Goal: Book appointment/travel/reservation

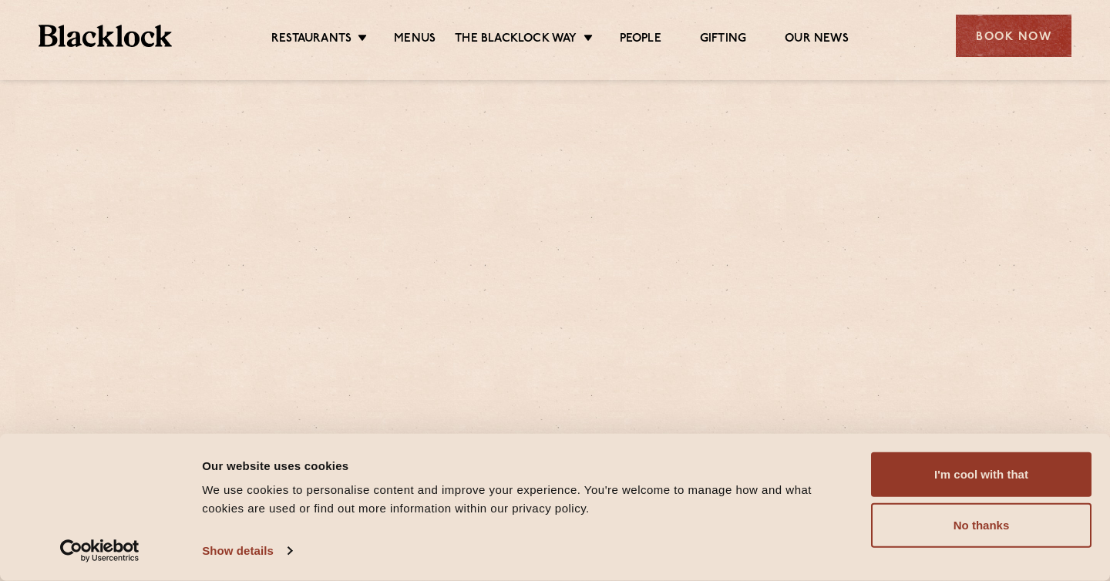
click at [424, 32] on link "Menus" at bounding box center [415, 40] width 42 height 17
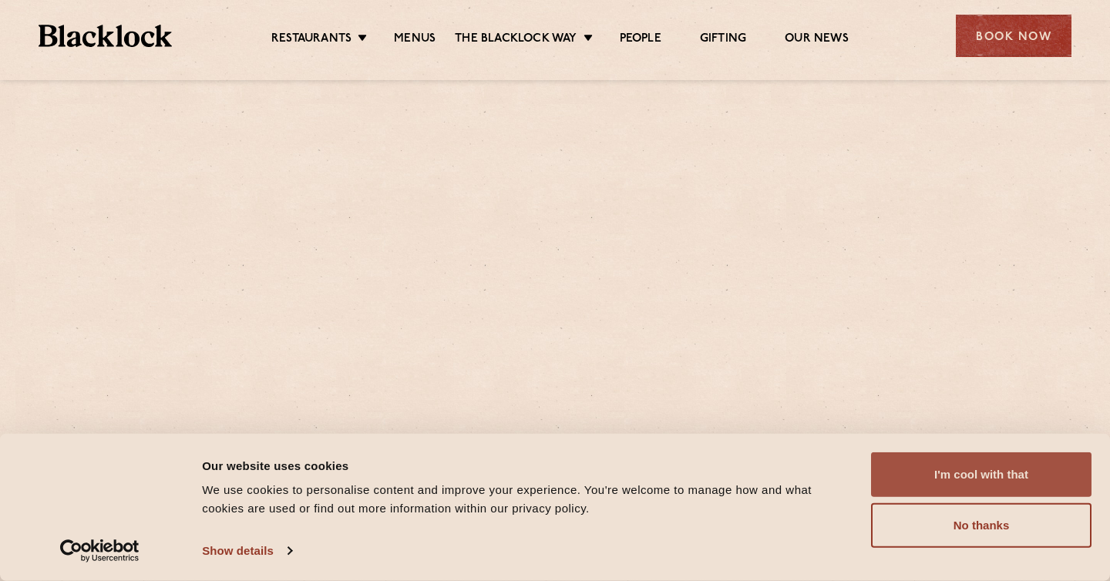
click at [943, 474] on button "I'm cool with that" at bounding box center [981, 474] width 220 height 45
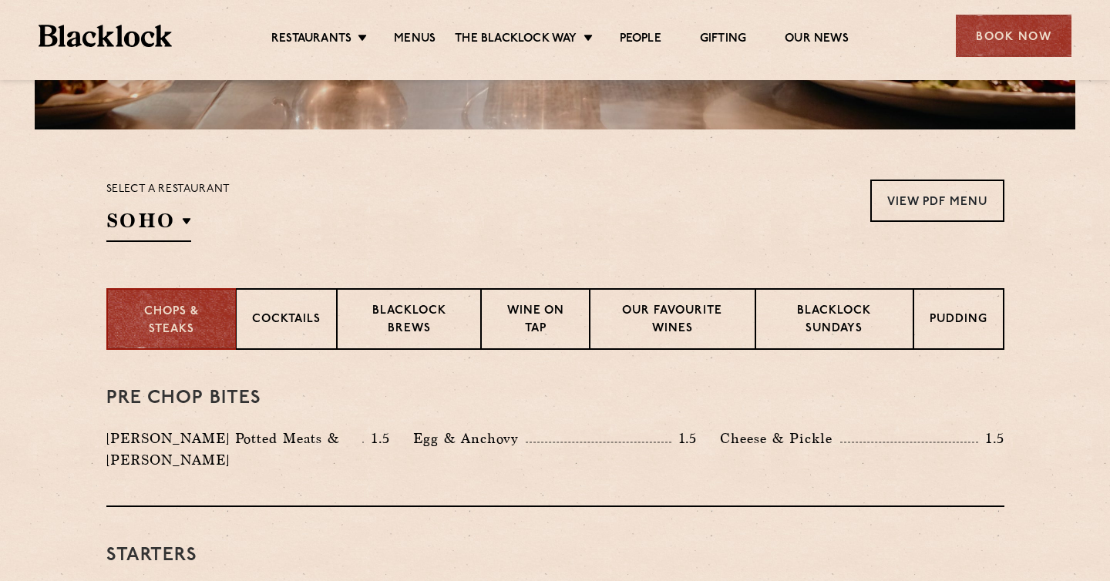
scroll to position [427, 0]
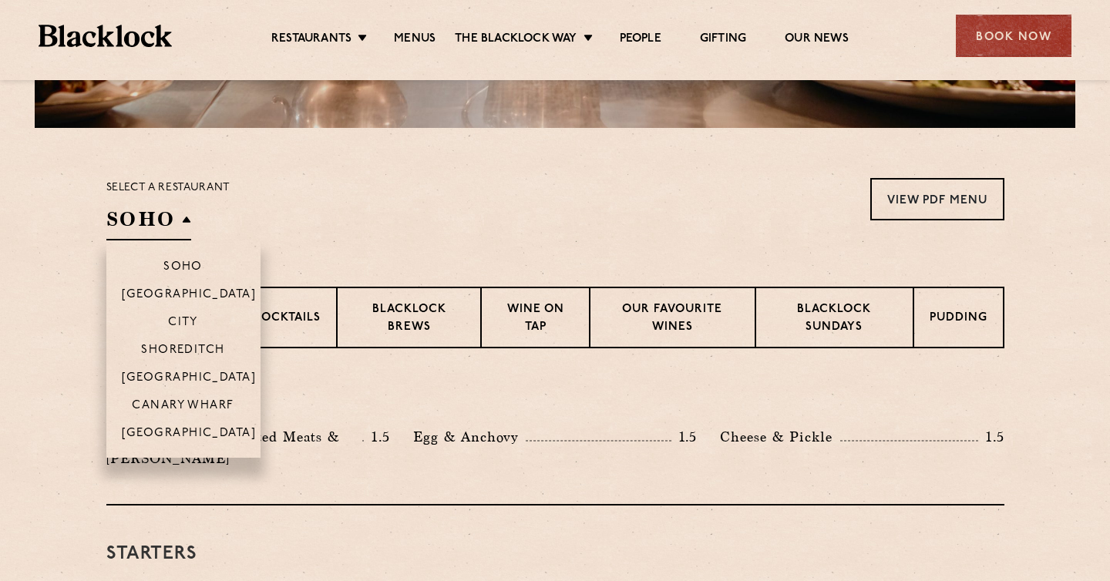
click at [190, 221] on h2 "SOHO" at bounding box center [148, 223] width 85 height 35
click at [174, 351] on p "Shoreditch" at bounding box center [183, 351] width 84 height 15
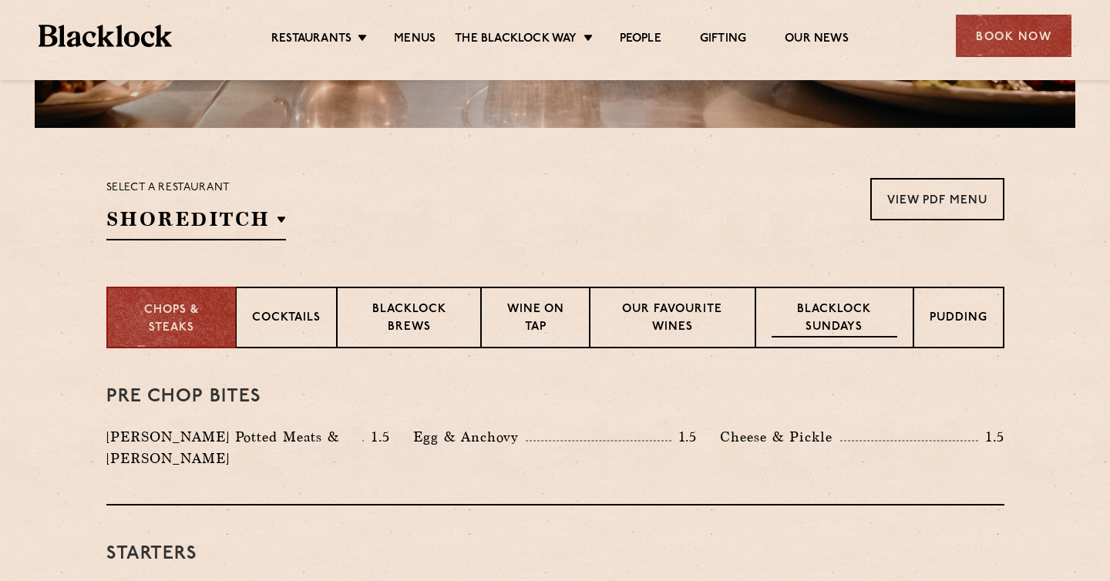
click at [828, 311] on p "Blacklock Sundays" at bounding box center [834, 319] width 125 height 36
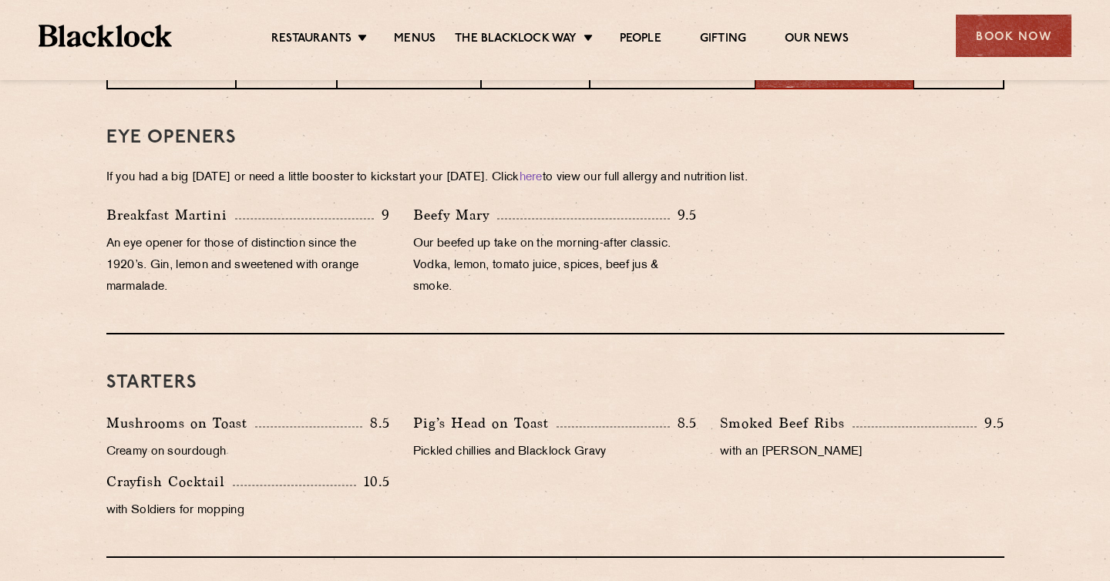
scroll to position [558, 0]
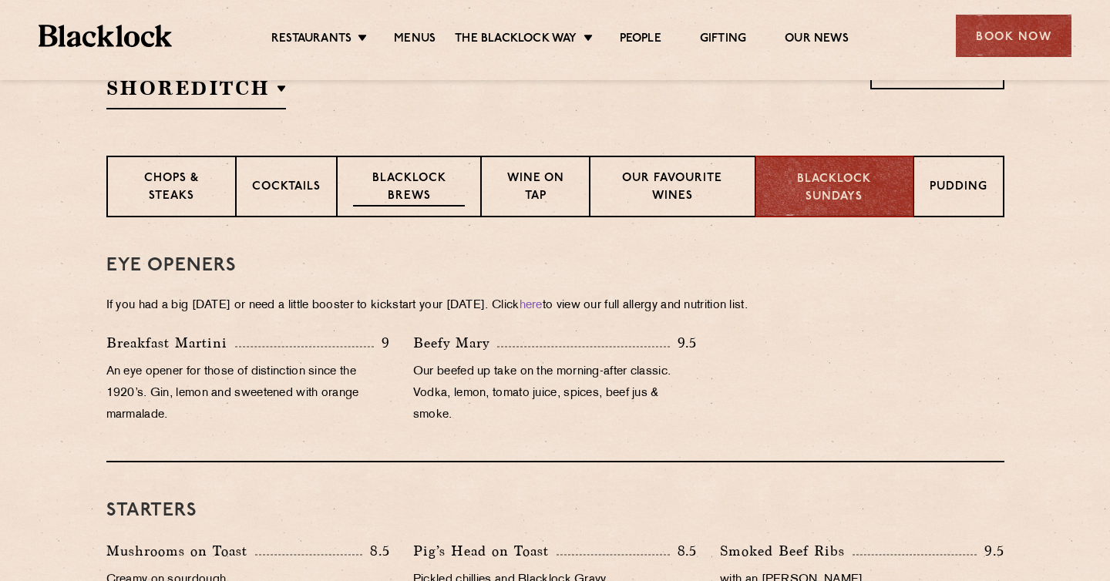
click at [409, 196] on p "Blacklock Brews" at bounding box center [409, 188] width 113 height 36
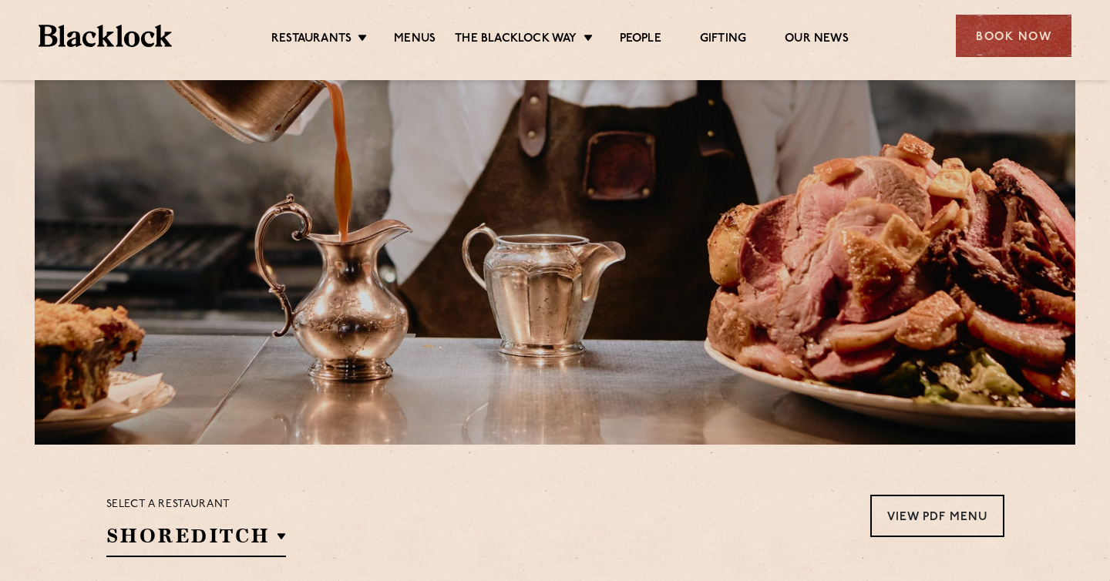
scroll to position [105, 0]
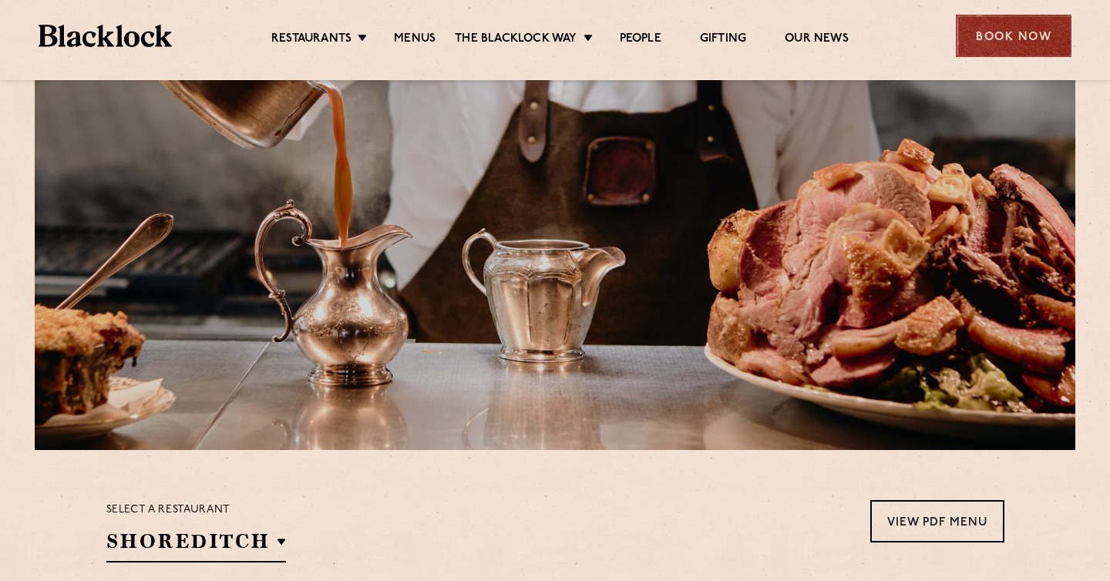
click at [1019, 32] on div "Book Now" at bounding box center [1014, 36] width 116 height 42
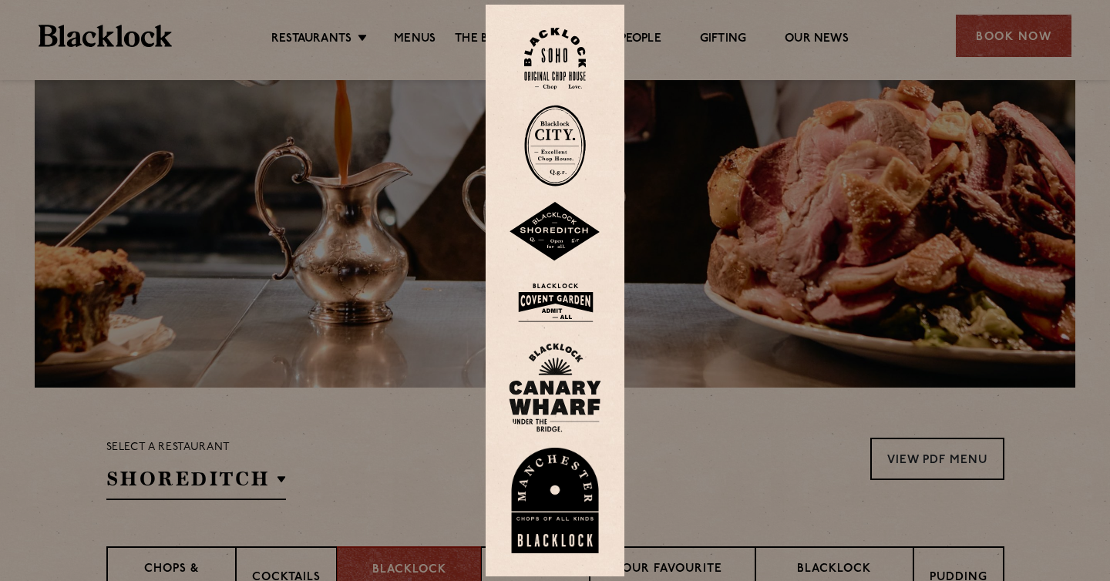
scroll to position [183, 0]
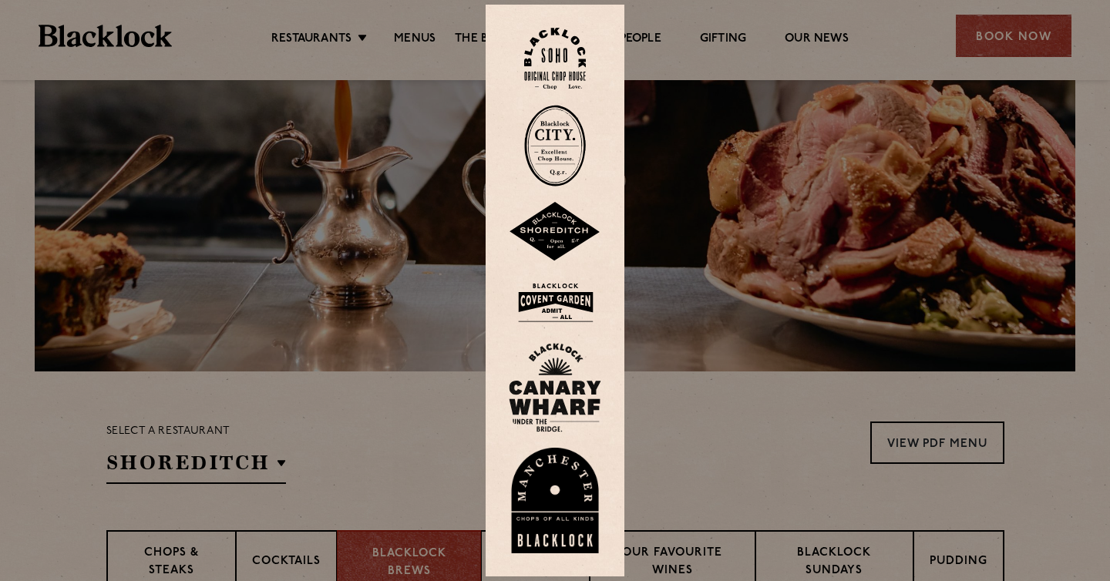
click at [540, 231] on img at bounding box center [555, 232] width 92 height 60
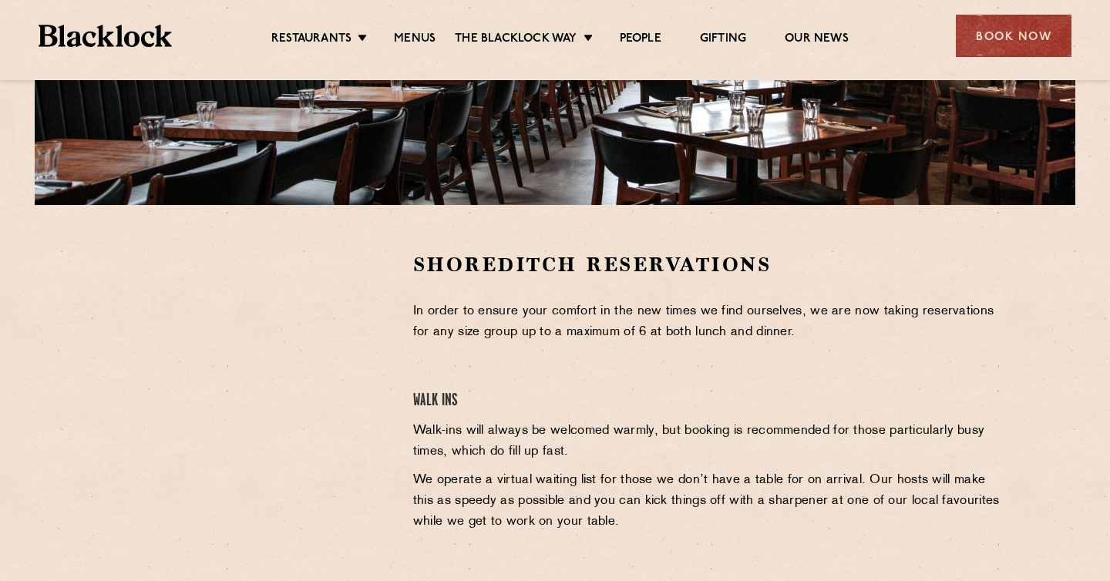
scroll to position [346, 0]
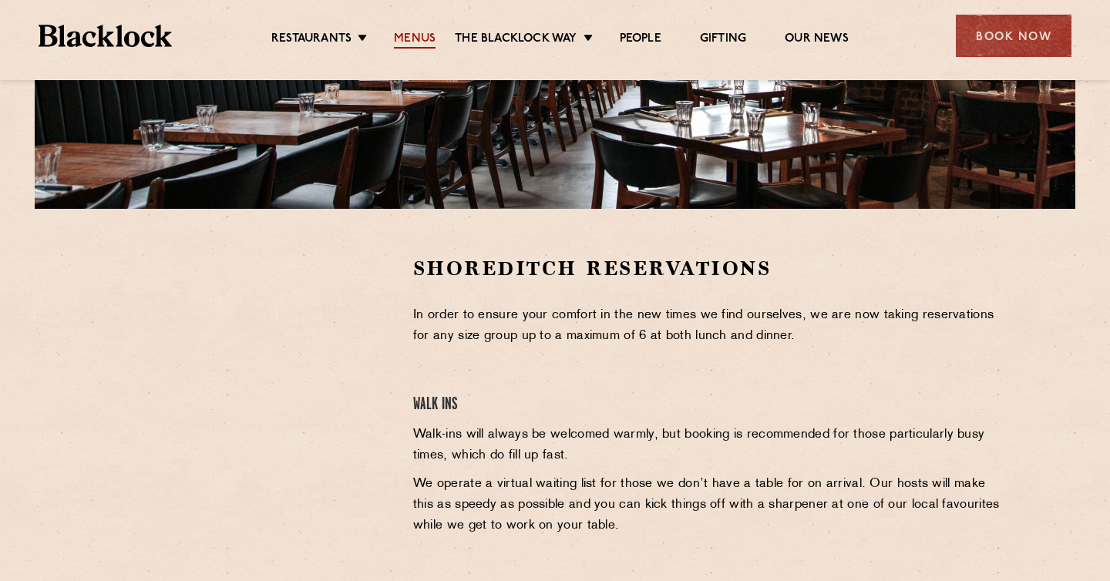
click at [410, 36] on link "Menus" at bounding box center [415, 40] width 42 height 17
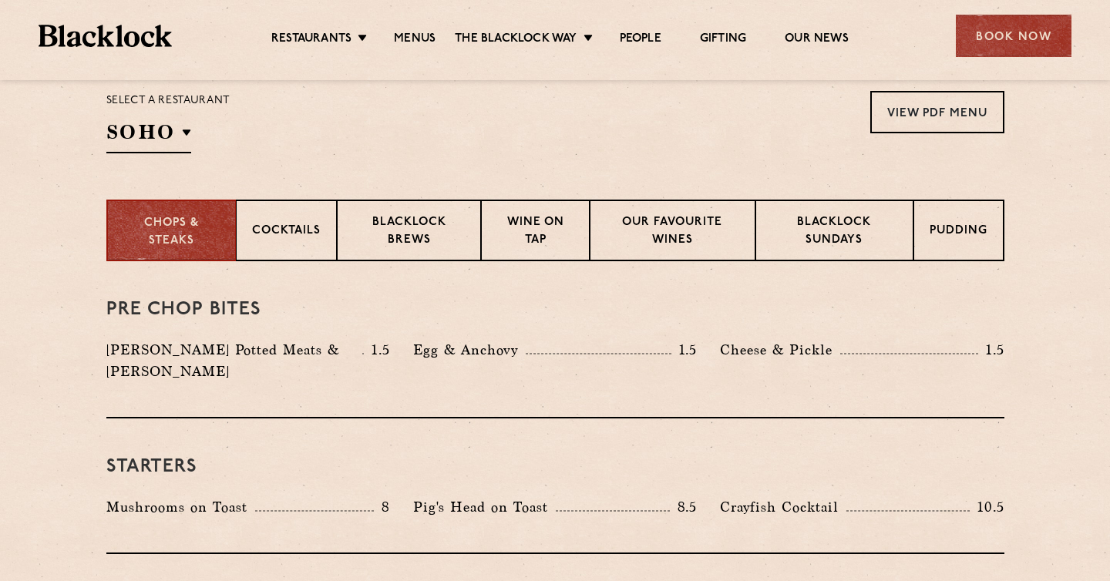
scroll to position [518, 0]
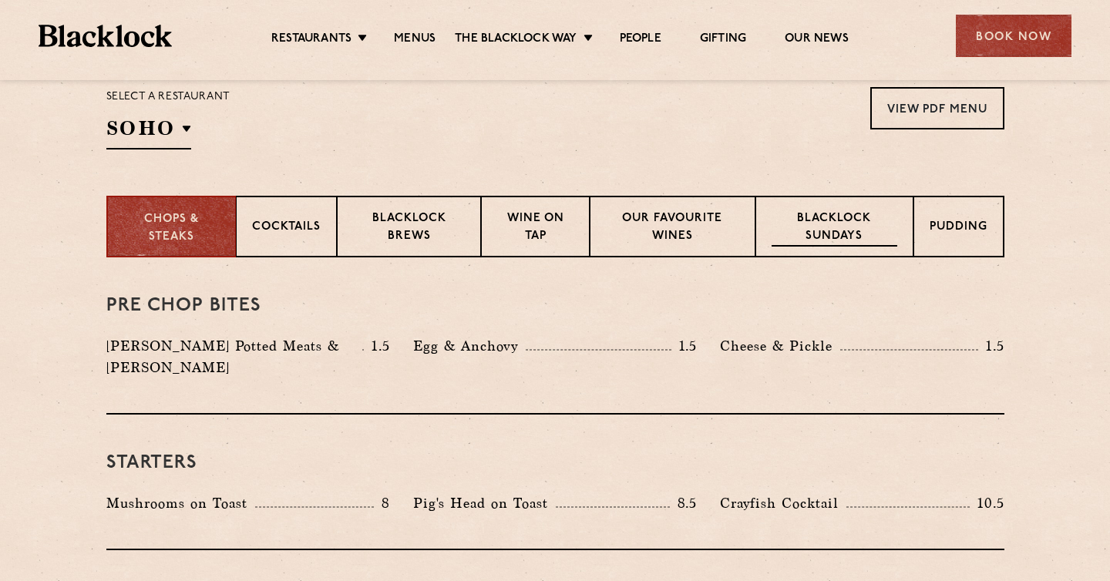
click at [872, 227] on p "Blacklock Sundays" at bounding box center [834, 228] width 125 height 36
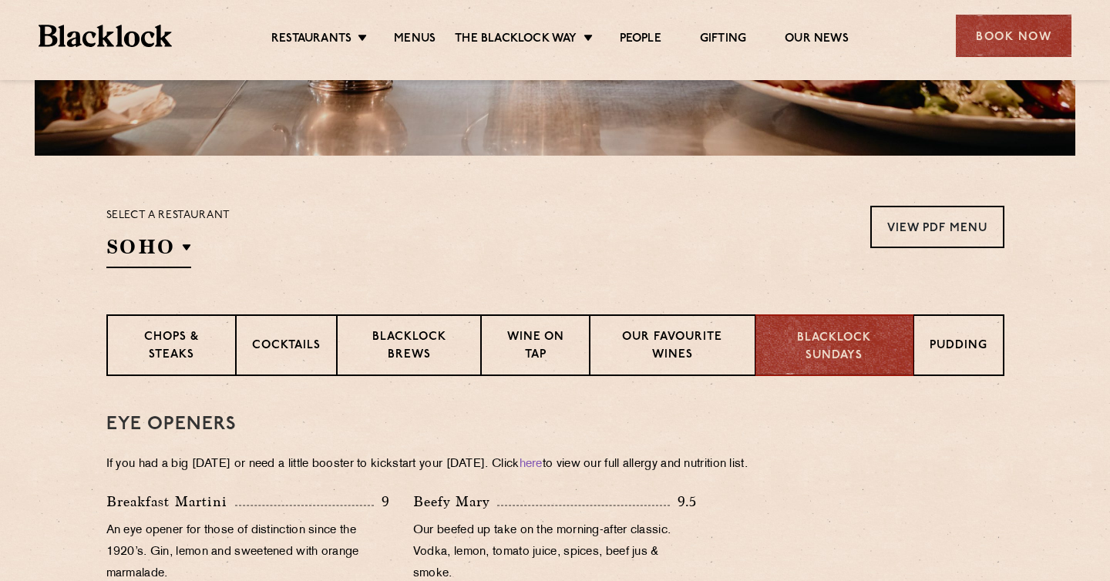
scroll to position [398, 0]
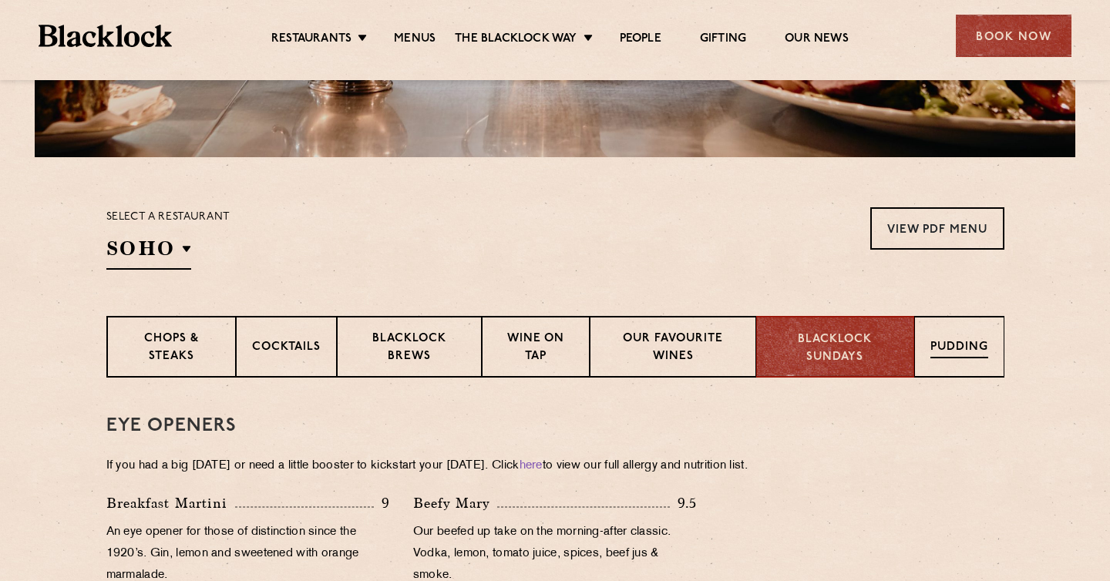
click at [933, 362] on div "Pudding" at bounding box center [959, 347] width 90 height 62
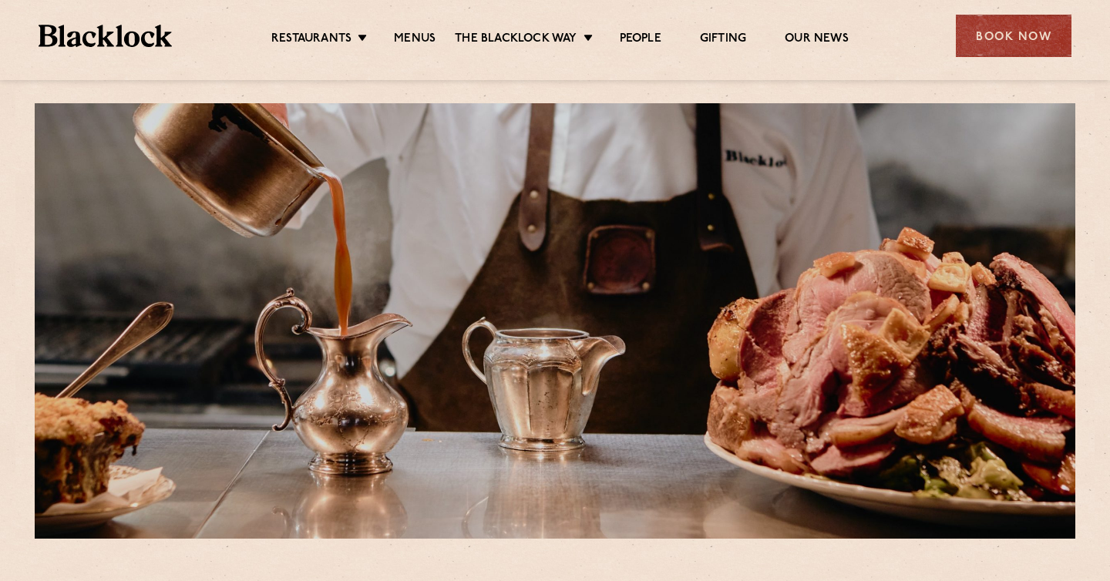
scroll to position [0, 0]
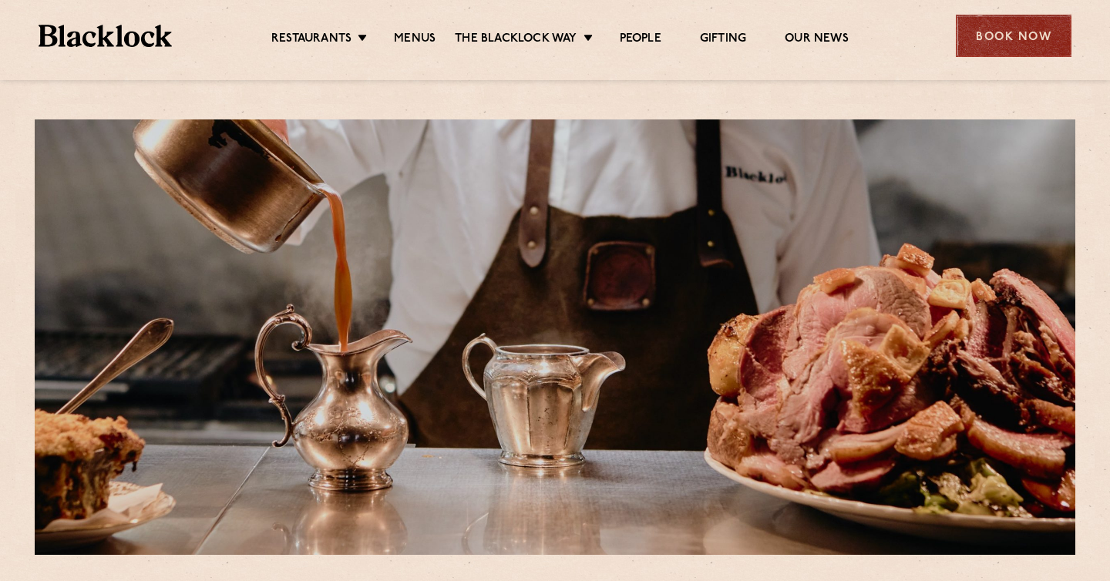
click at [1000, 52] on div "Book Now" at bounding box center [1014, 36] width 116 height 42
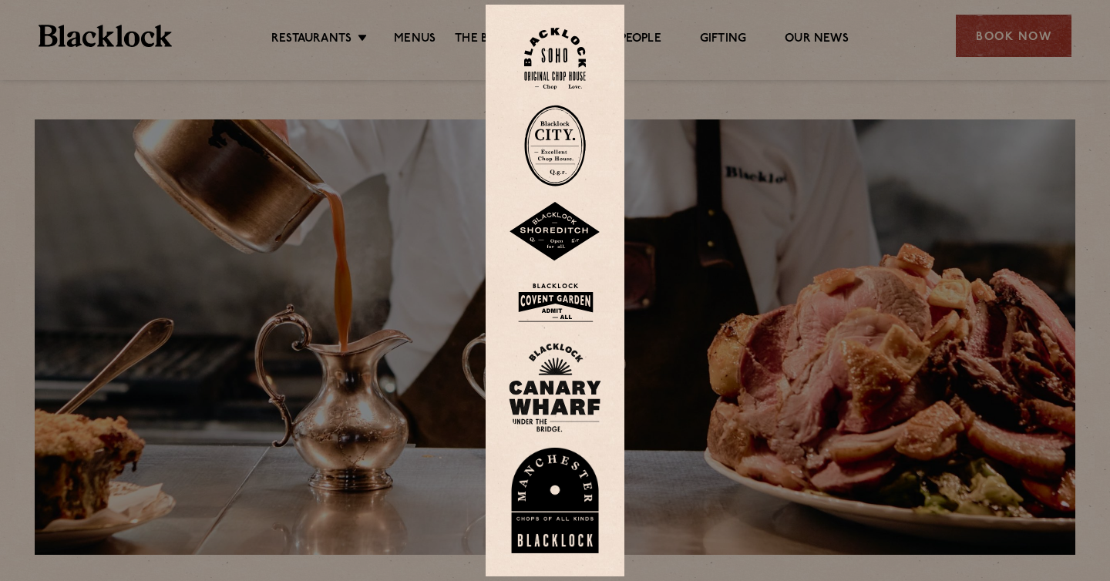
click at [559, 234] on img at bounding box center [555, 232] width 92 height 60
